Goal: Task Accomplishment & Management: Manage account settings

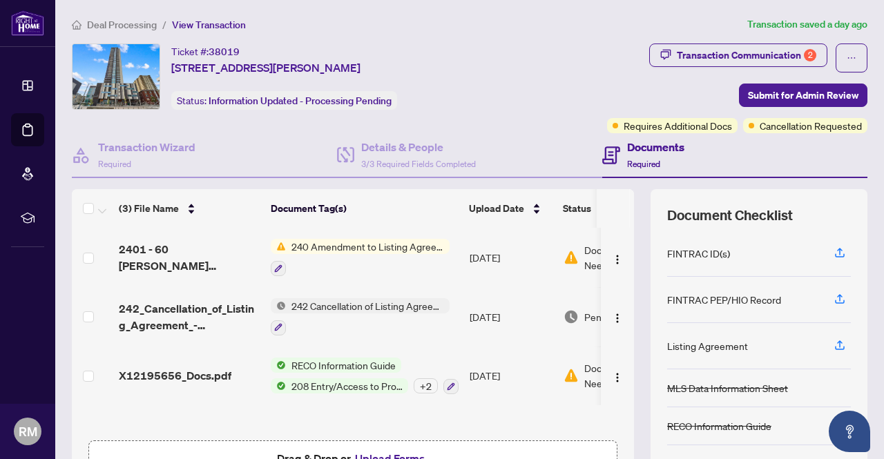
click at [196, 26] on span "View Transaction" at bounding box center [209, 25] width 74 height 12
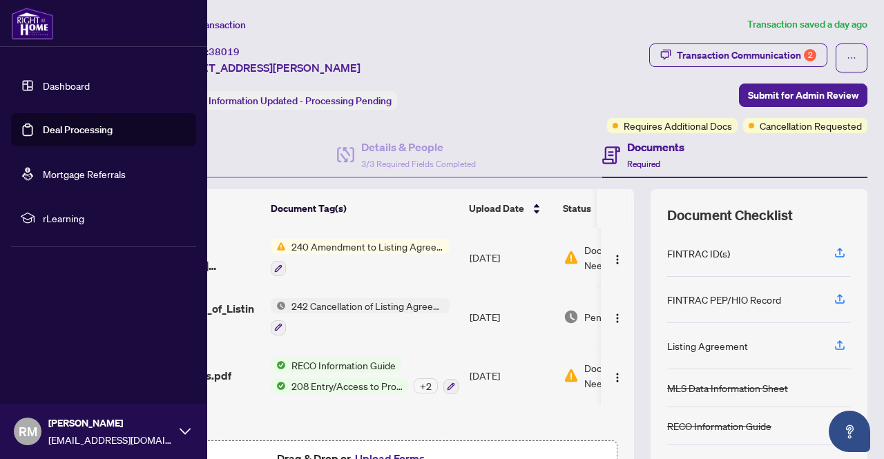
click at [31, 28] on img at bounding box center [32, 23] width 43 height 33
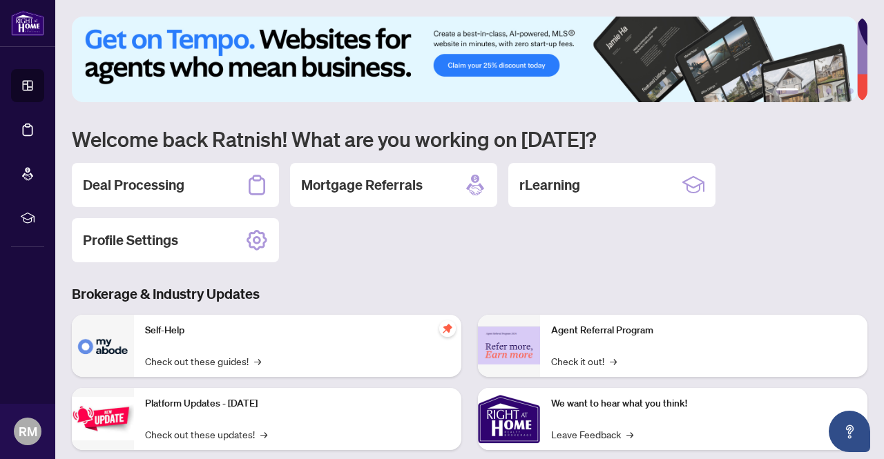
click at [300, 58] on img at bounding box center [465, 60] width 786 height 86
click at [143, 191] on h2 "Deal Processing" at bounding box center [134, 185] width 102 height 19
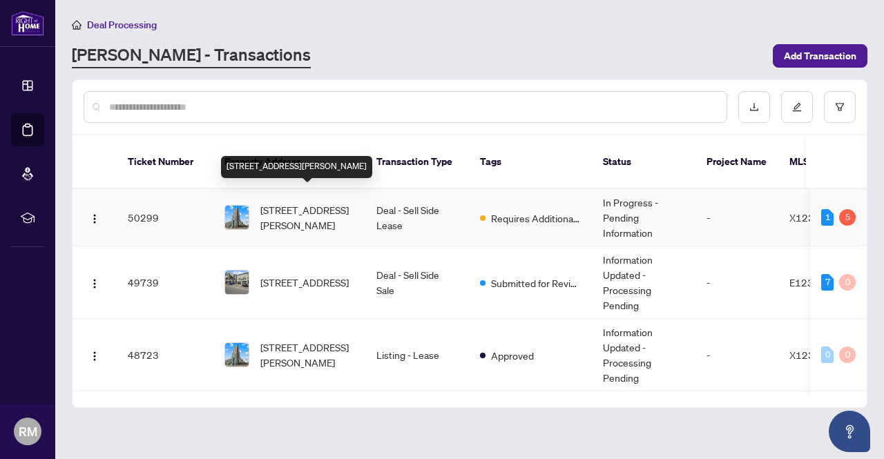
click at [312, 202] on span "[STREET_ADDRESS][PERSON_NAME]" at bounding box center [307, 217] width 94 height 30
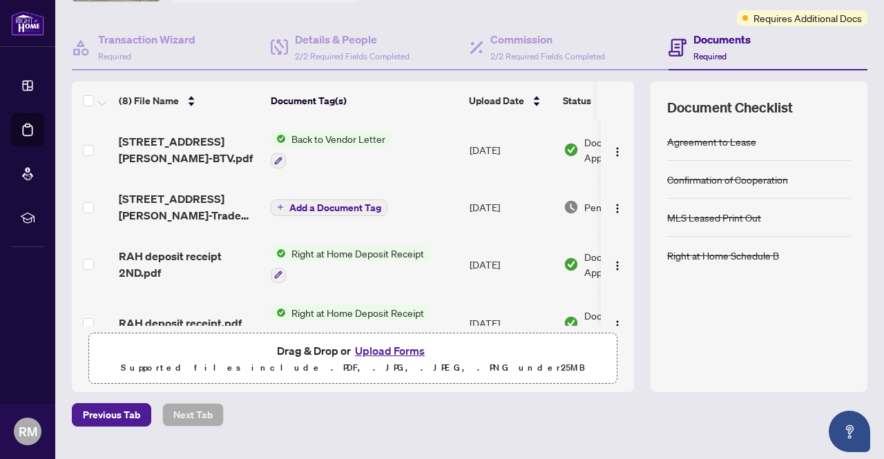
scroll to position [139, 0]
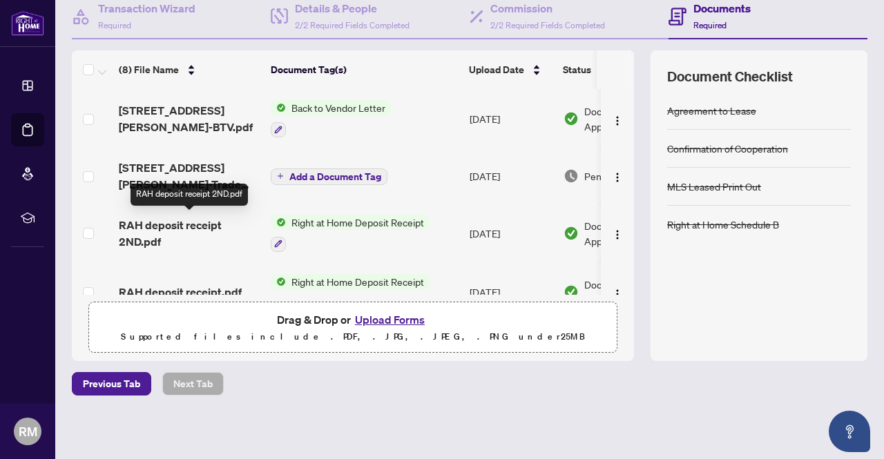
click at [159, 225] on span "RAH deposit receipt 2ND.pdf" at bounding box center [189, 233] width 141 height 33
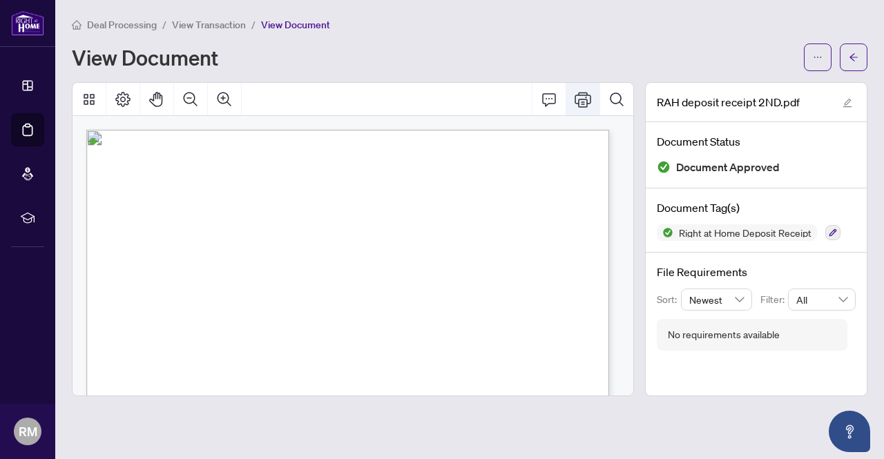
click at [580, 105] on icon "Print" at bounding box center [583, 99] width 17 height 17
click at [230, 23] on span "View Transaction" at bounding box center [209, 25] width 74 height 12
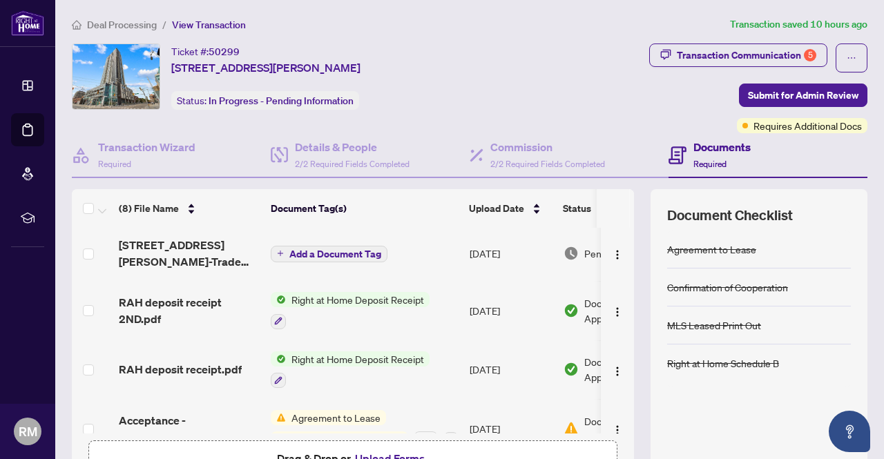
scroll to position [75, 0]
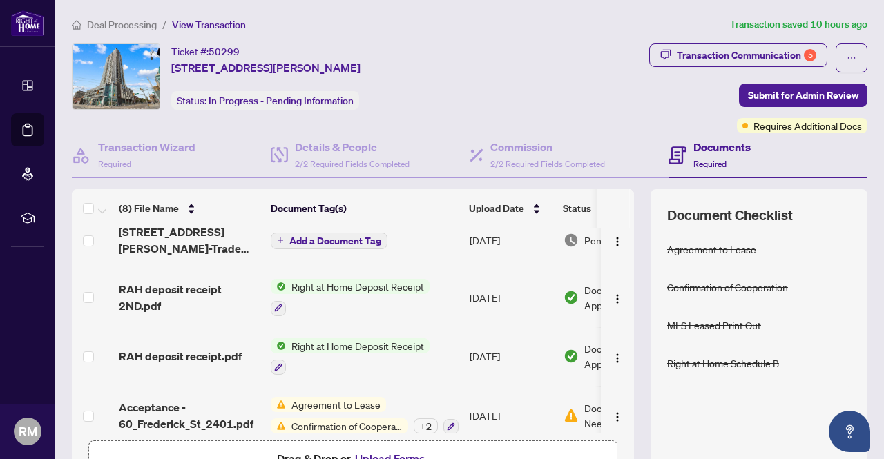
click at [198, 348] on span "RAH deposit receipt.pdf" at bounding box center [180, 356] width 123 height 17
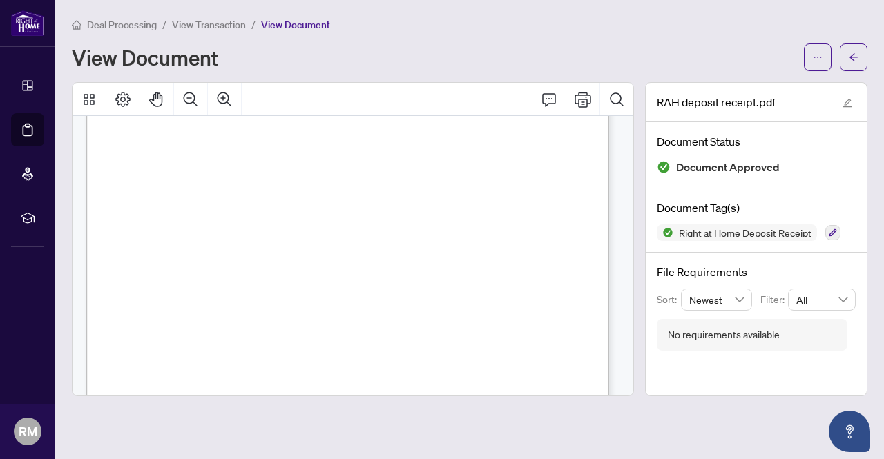
scroll to position [14, 0]
click at [578, 108] on button "Print" at bounding box center [583, 99] width 33 height 33
click at [201, 37] on div "Deal Processing / View Transaction / View Document View Document" at bounding box center [470, 44] width 796 height 55
click at [201, 21] on span "View Transaction" at bounding box center [209, 25] width 74 height 12
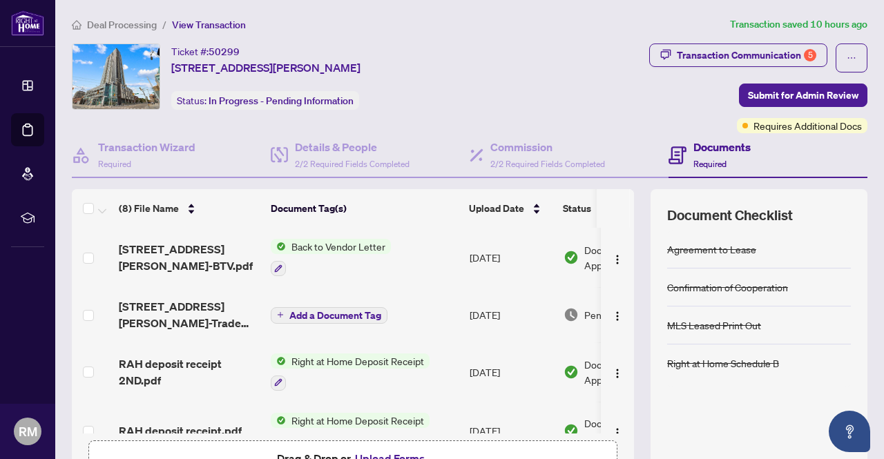
click at [351, 241] on span "Back to Vendor Letter" at bounding box center [338, 246] width 105 height 15
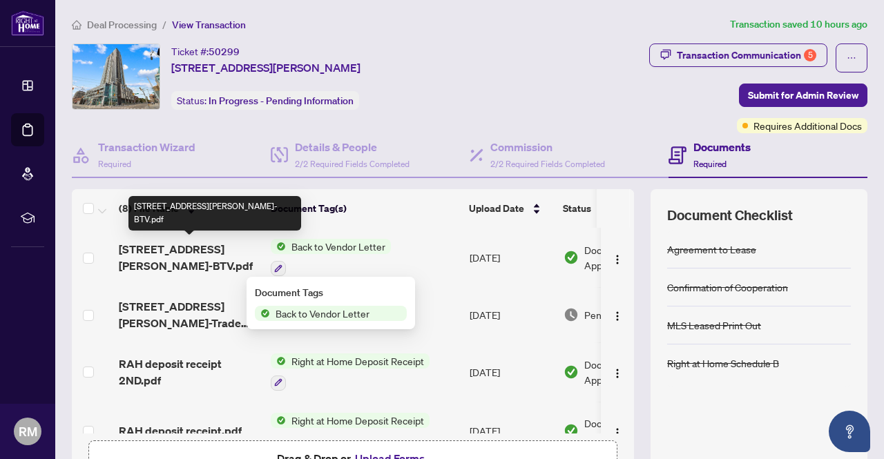
click at [171, 253] on span "60 Frederick St 2401-BTV.pdf" at bounding box center [189, 257] width 141 height 33
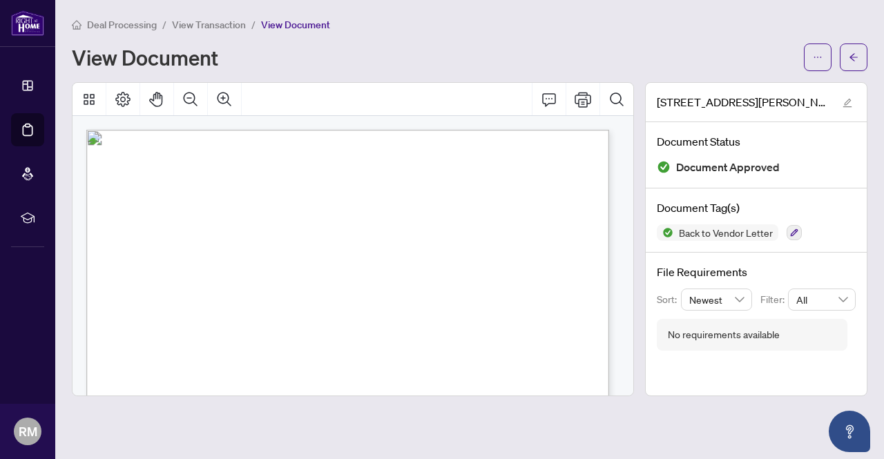
scroll to position [113, 0]
click at [581, 97] on icon "Print" at bounding box center [583, 99] width 17 height 17
click at [194, 29] on span "View Transaction" at bounding box center [209, 25] width 74 height 12
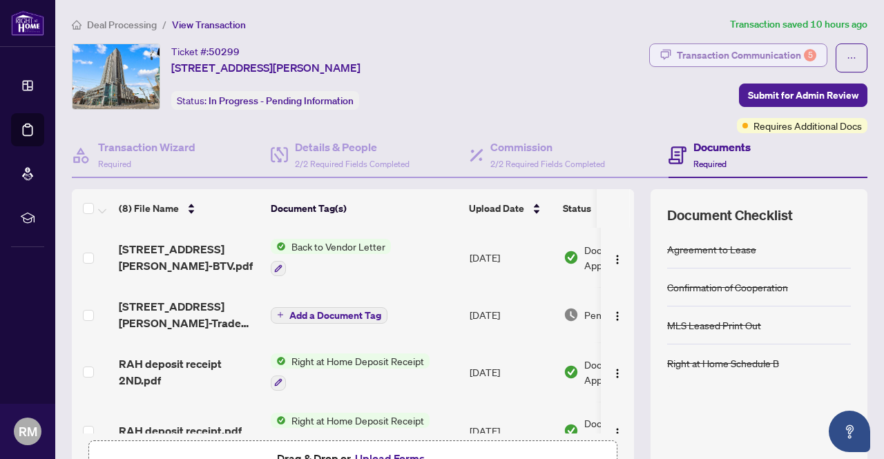
click at [696, 49] on div "Transaction Communication 5" at bounding box center [747, 55] width 140 height 22
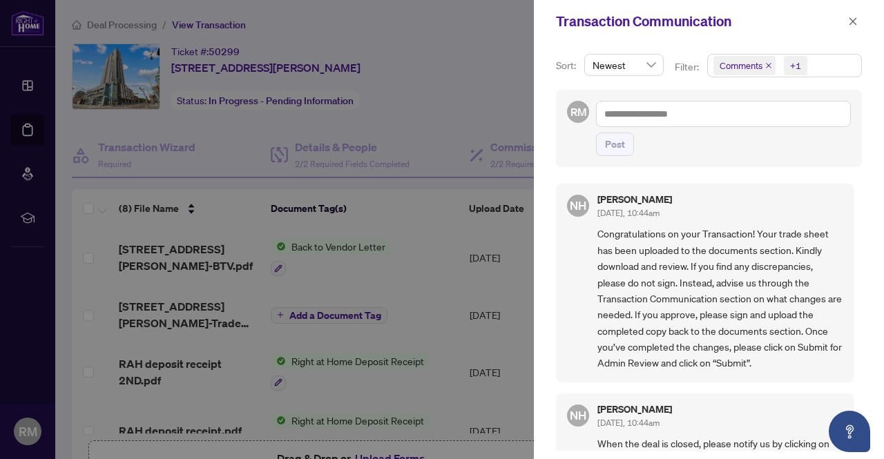
click at [855, 19] on icon "close" at bounding box center [854, 21] width 8 height 8
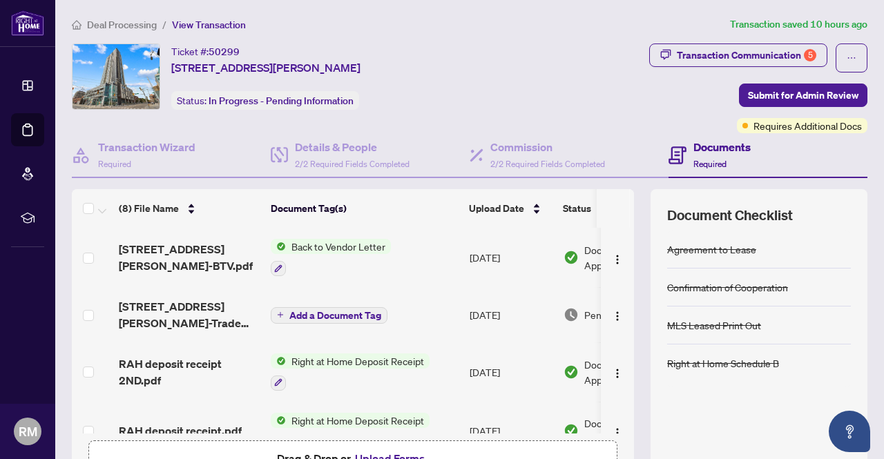
click at [115, 25] on span "Deal Processing" at bounding box center [122, 25] width 70 height 12
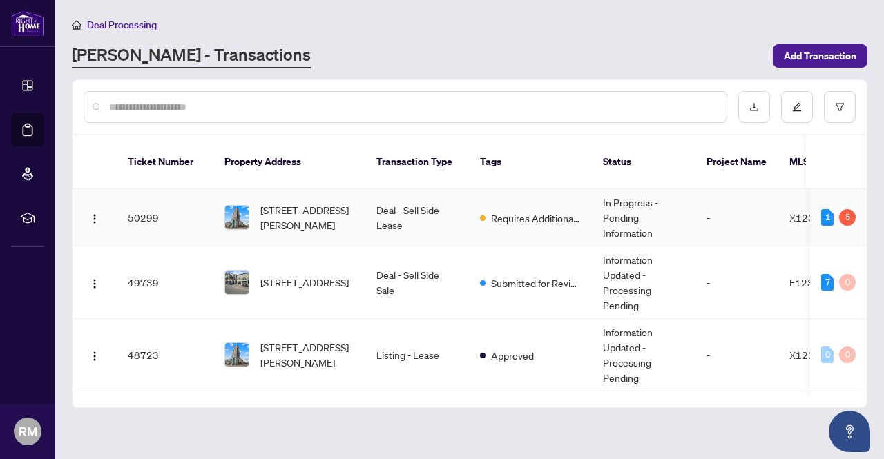
click at [338, 202] on span "[STREET_ADDRESS][PERSON_NAME]" at bounding box center [307, 217] width 94 height 30
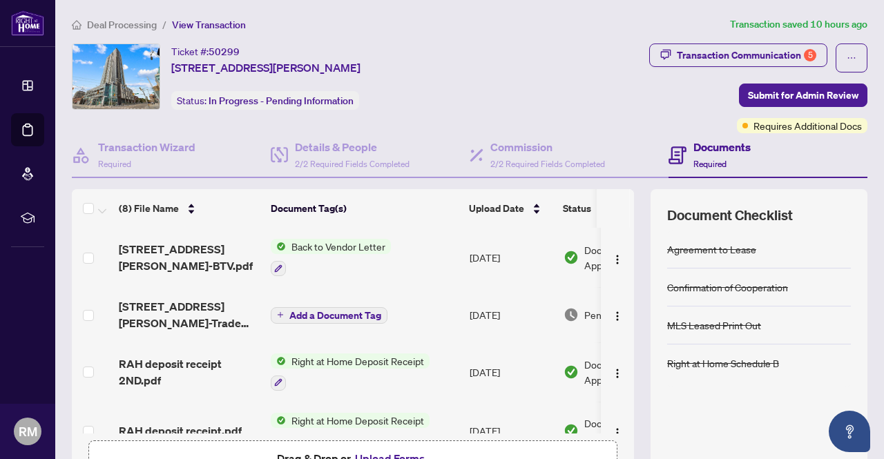
click at [196, 302] on span "60 Frederick St 2401-Trade sheet-Ratnish to review.pdf" at bounding box center [189, 314] width 141 height 33
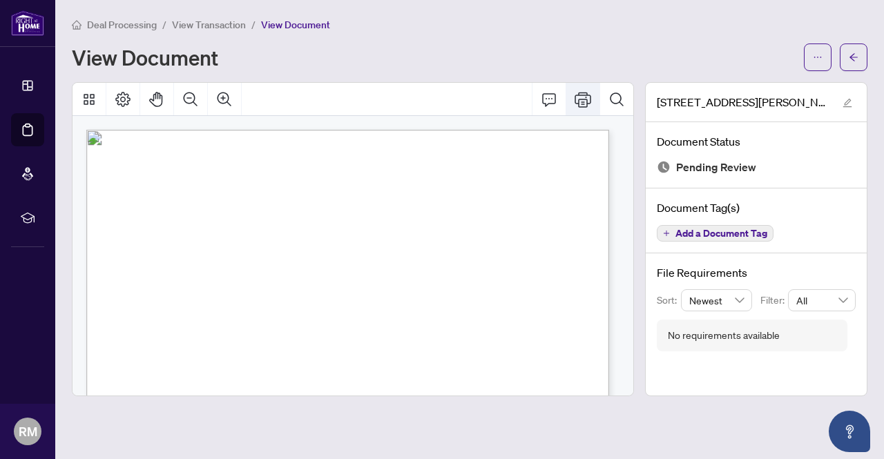
click at [580, 88] on button "Print" at bounding box center [583, 99] width 33 height 33
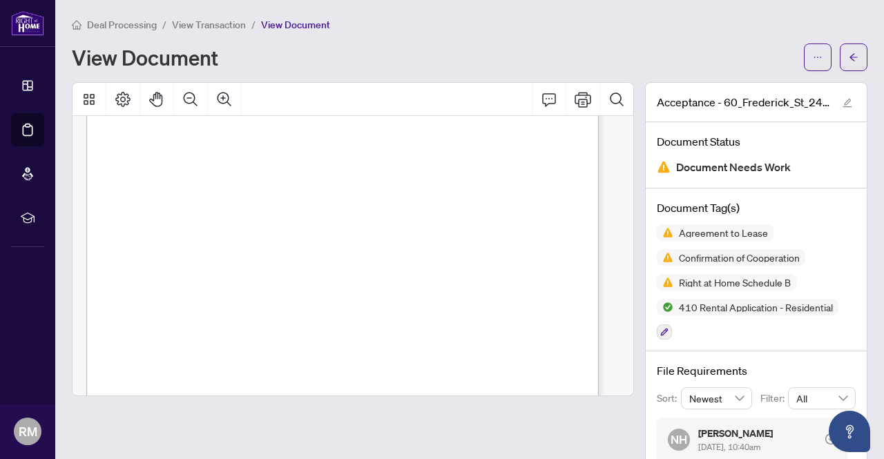
scroll to position [3443, 0]
click at [575, 91] on icon "Print" at bounding box center [583, 99] width 17 height 17
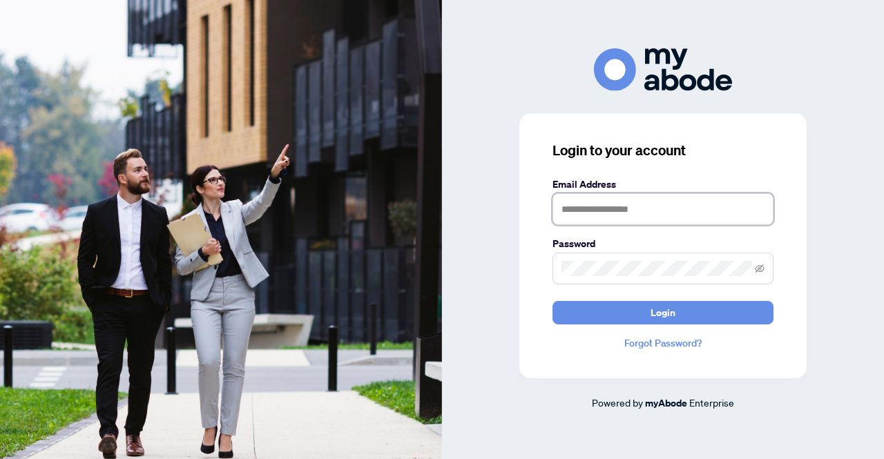
click at [665, 213] on input "text" at bounding box center [663, 209] width 221 height 32
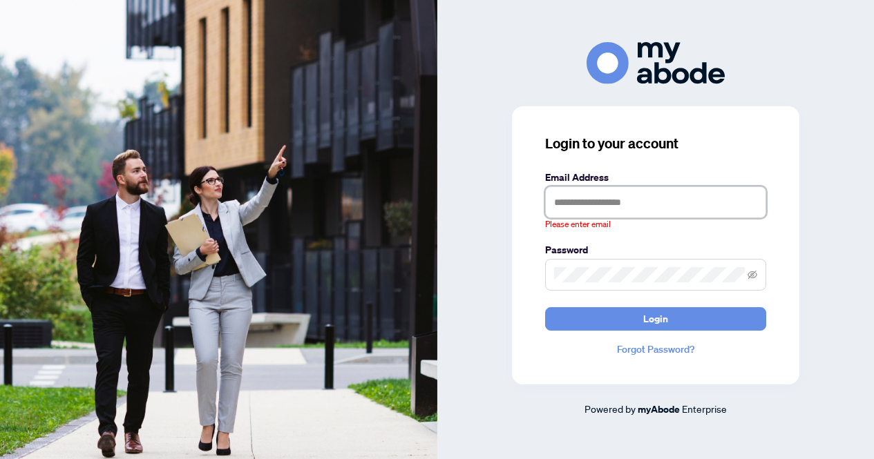
type input "**********"
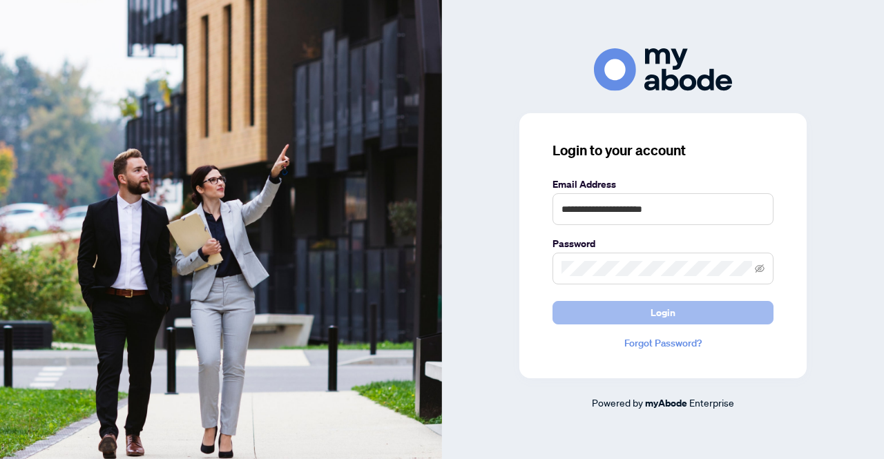
click at [568, 314] on button "Login" at bounding box center [663, 312] width 221 height 23
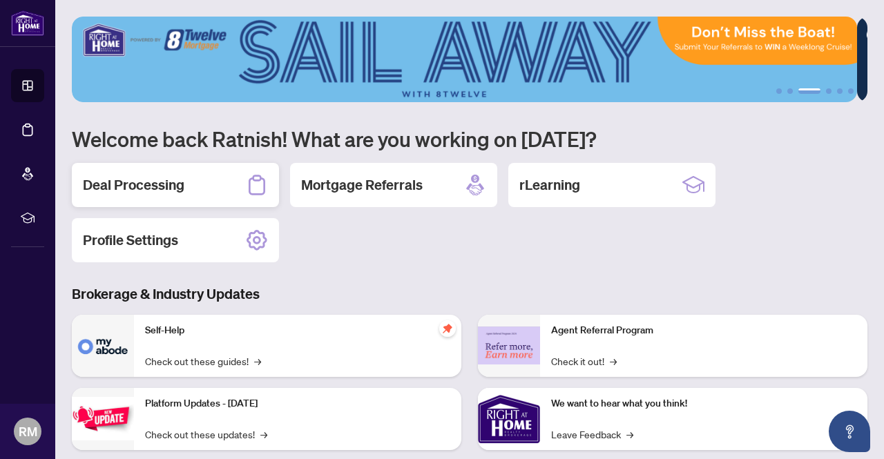
click at [171, 196] on div "Deal Processing" at bounding box center [175, 185] width 207 height 44
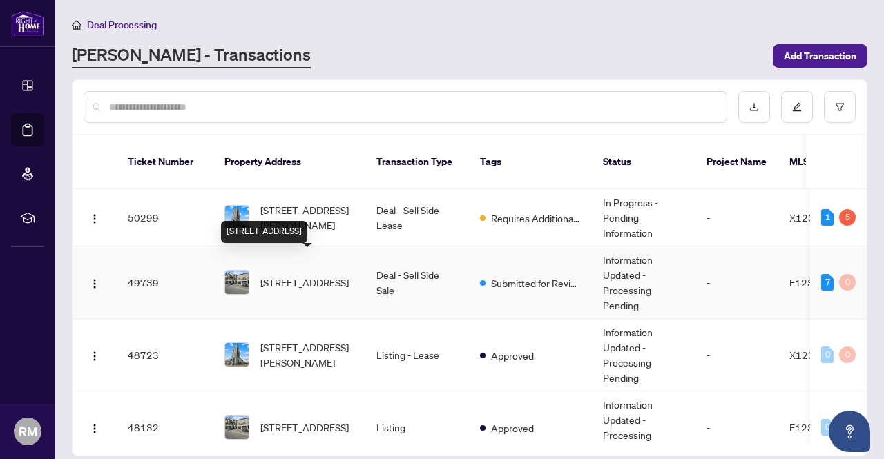
click at [322, 275] on span "[STREET_ADDRESS]" at bounding box center [304, 282] width 88 height 15
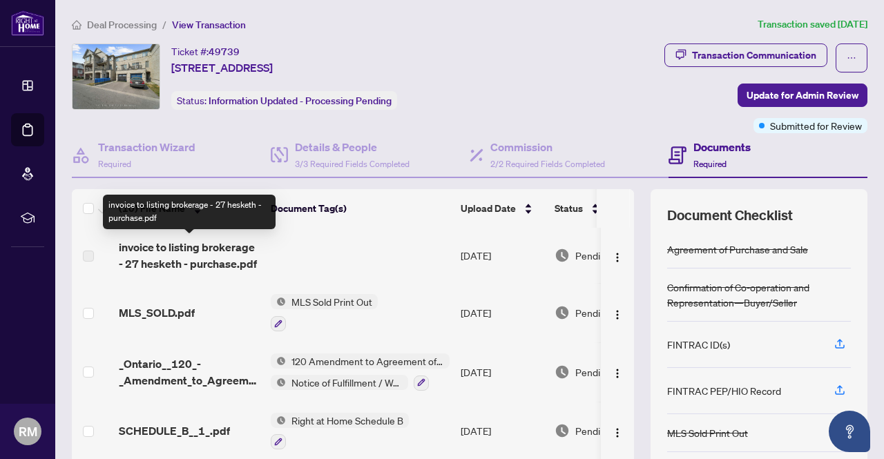
click at [204, 247] on span "invoice to listing brokerage - 27 hesketh - purchase.pdf" at bounding box center [189, 255] width 141 height 33
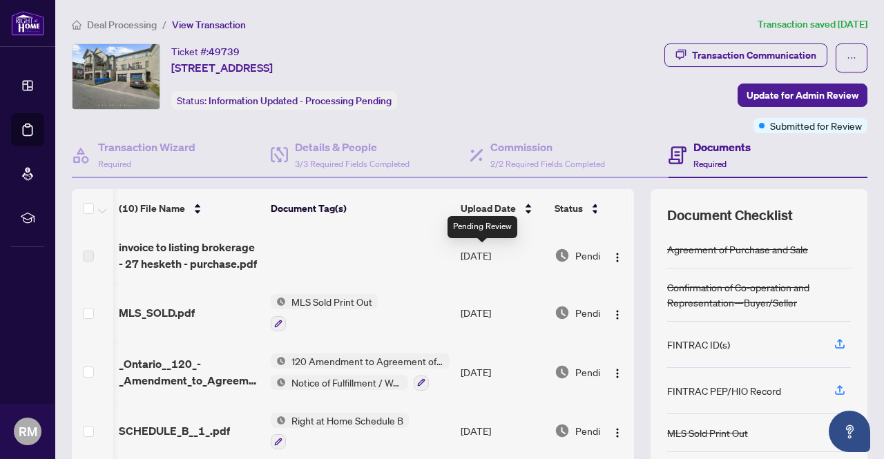
scroll to position [0, 80]
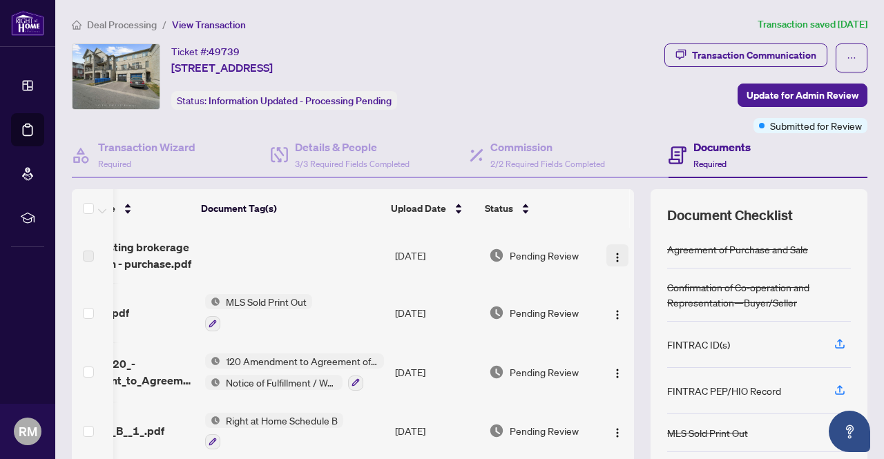
click at [612, 257] on img "button" at bounding box center [617, 257] width 11 height 11
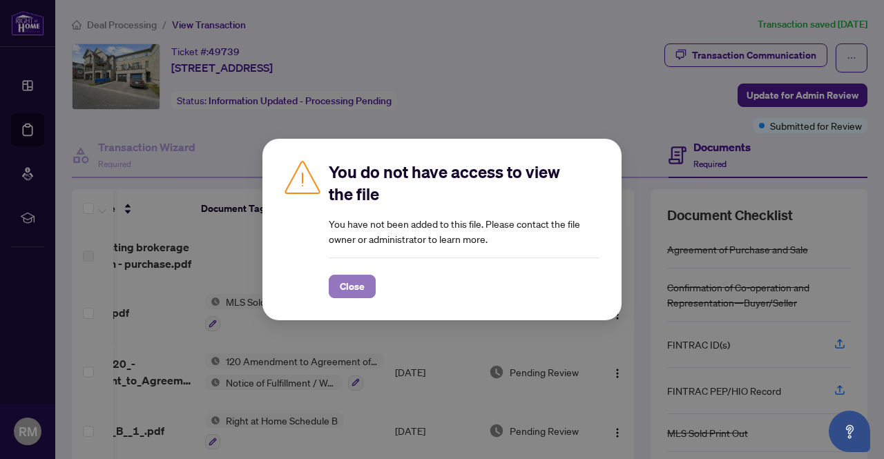
click at [358, 284] on span "Close" at bounding box center [352, 287] width 25 height 22
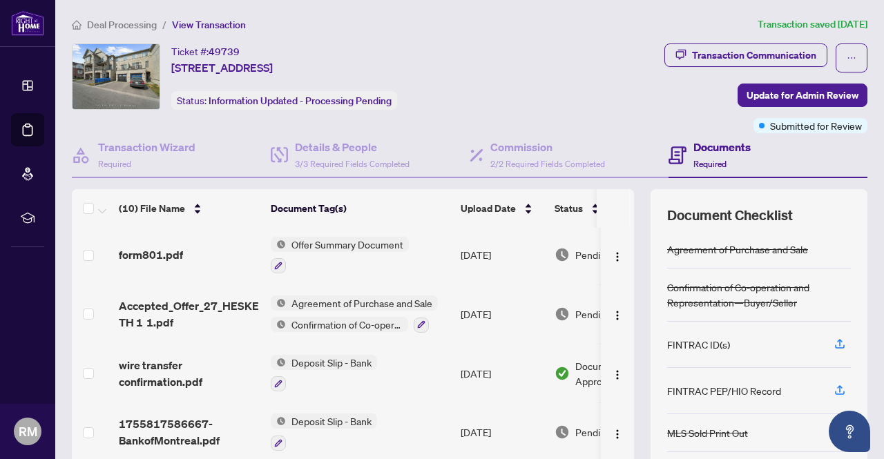
scroll to position [0, 0]
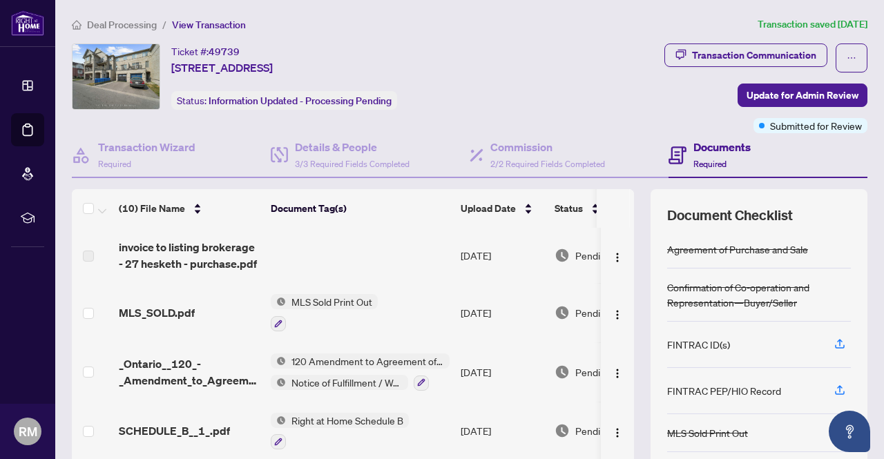
click at [173, 20] on span "View Transaction" at bounding box center [209, 25] width 74 height 12
click at [187, 22] on span "View Transaction" at bounding box center [209, 25] width 74 height 12
